Goal: Transaction & Acquisition: Download file/media

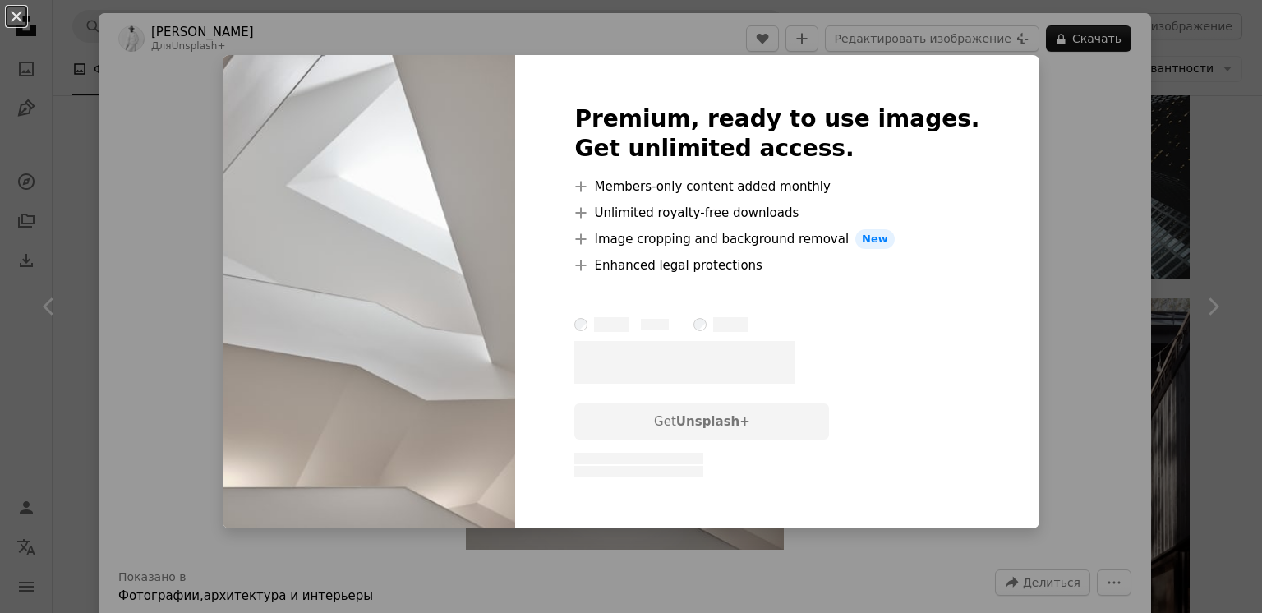
scroll to position [0, 514]
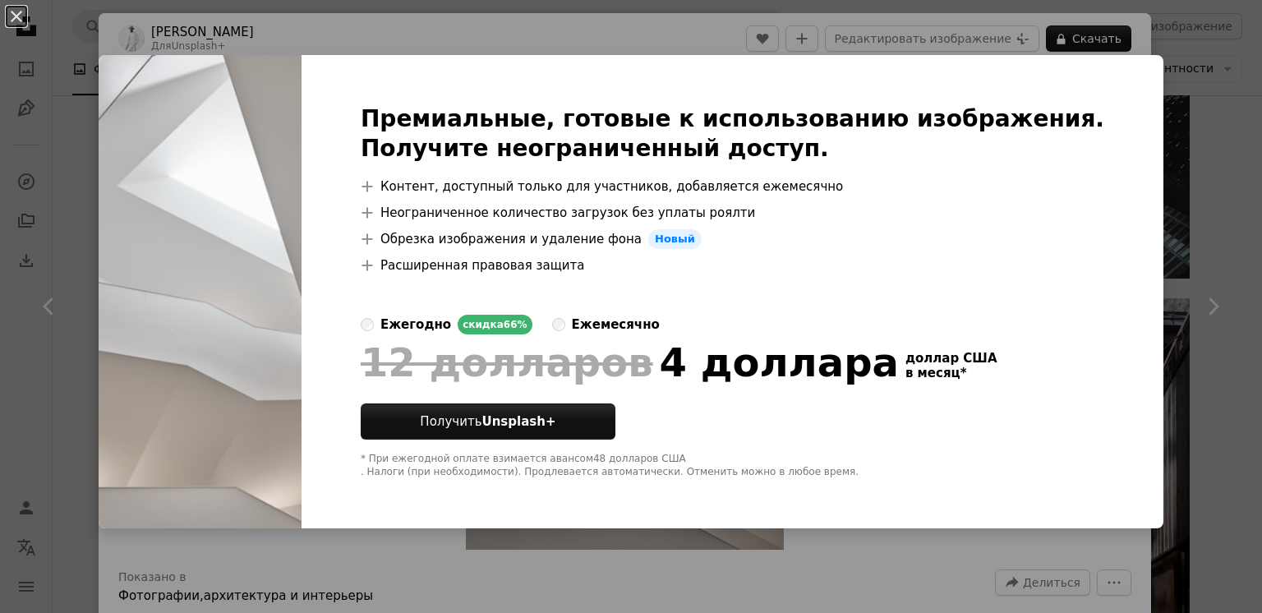
click at [1204, 115] on div "An X shape Премиальные, готовые к использованию изображения. Получите неогранич…" at bounding box center [631, 306] width 1262 height 613
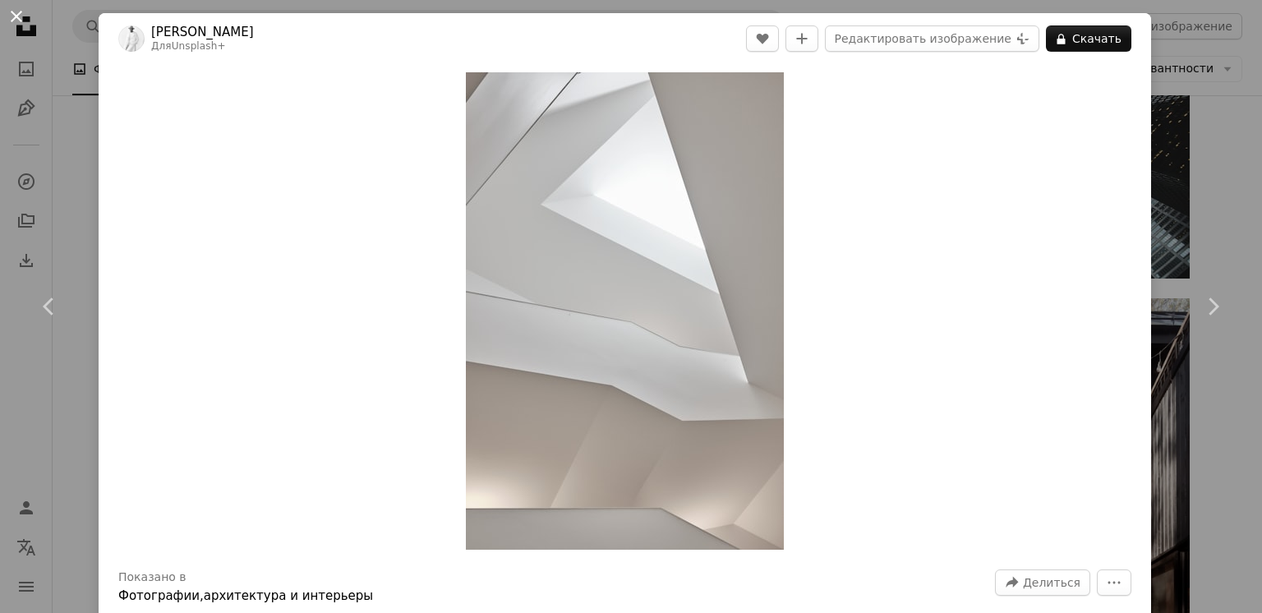
click at [14, 15] on button "An X shape" at bounding box center [17, 17] width 20 height 20
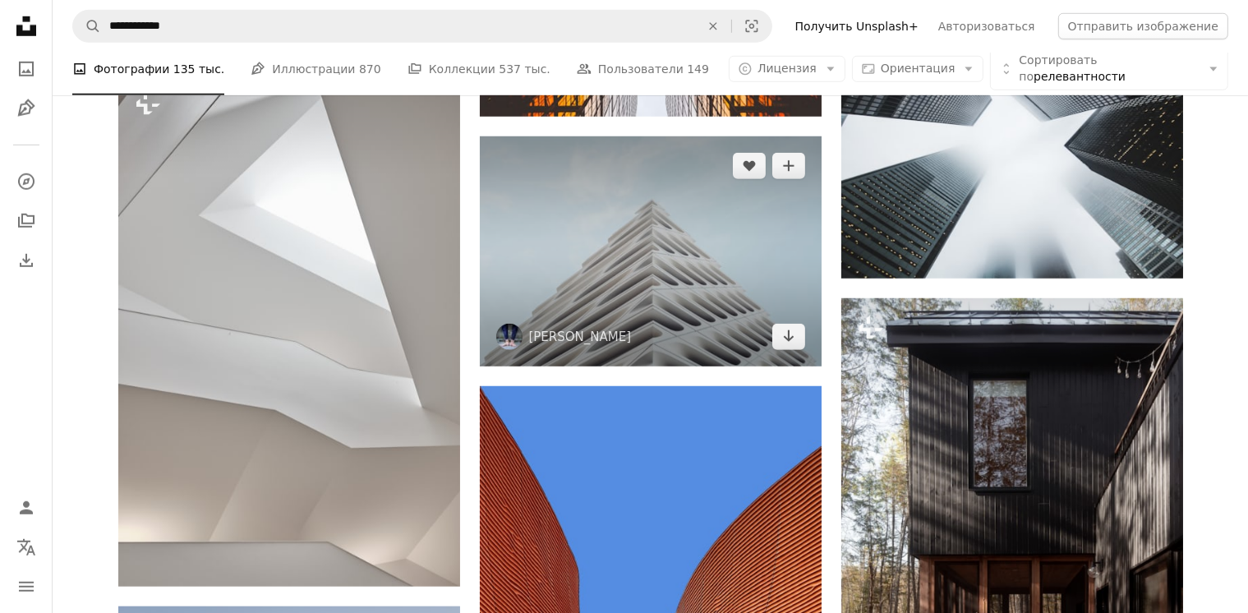
click at [579, 249] on img at bounding box center [651, 251] width 342 height 230
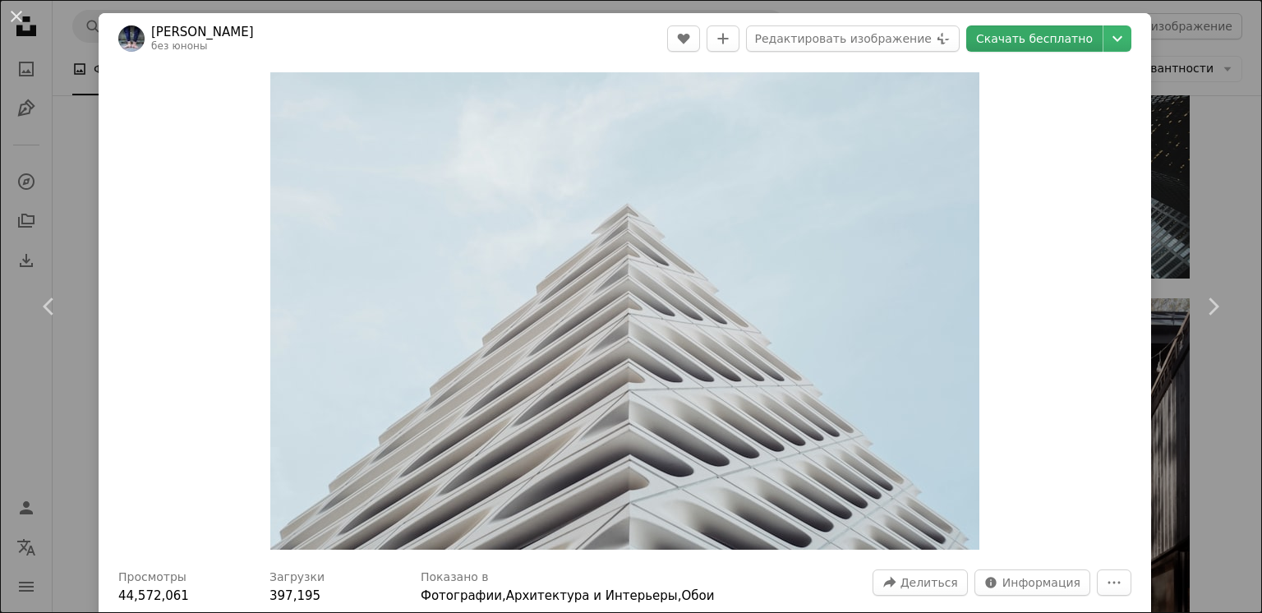
click at [1033, 35] on font "Скачать бесплатно" at bounding box center [1034, 38] width 117 height 13
